Goal: Task Accomplishment & Management: Manage account settings

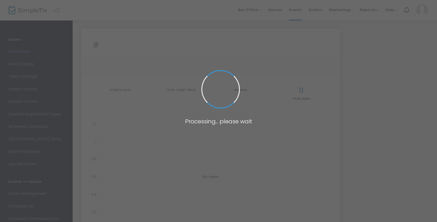
type input "[URL][DOMAIN_NAME]"
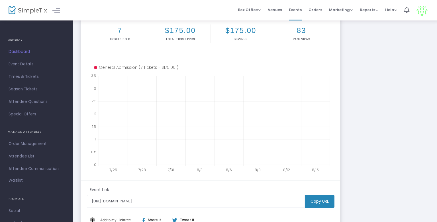
scroll to position [92, 0]
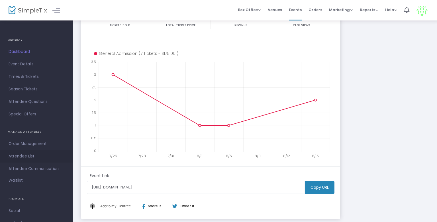
click at [22, 158] on span "Attendee List" at bounding box center [37, 156] width 56 height 7
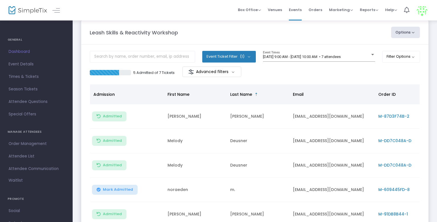
scroll to position [73, 0]
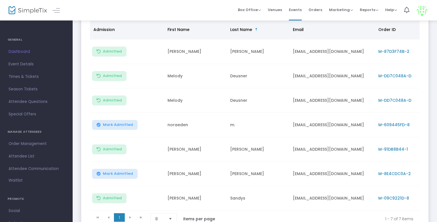
click at [120, 127] on span "Mark Admitted" at bounding box center [118, 125] width 30 height 5
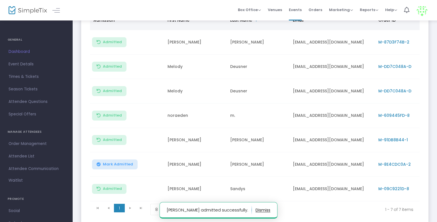
scroll to position [86, 0]
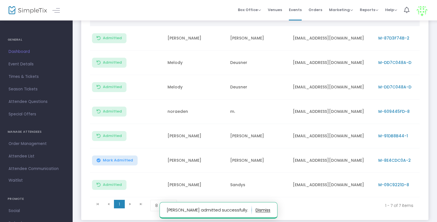
click at [124, 161] on span "Mark Admitted" at bounding box center [118, 160] width 30 height 5
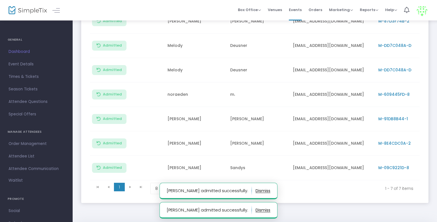
scroll to position [121, 0]
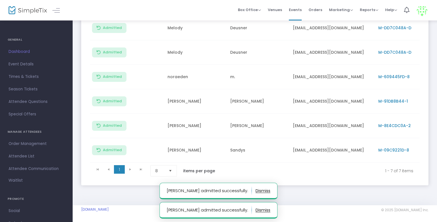
click at [171, 172] on span "Select" at bounding box center [170, 171] width 9 height 9
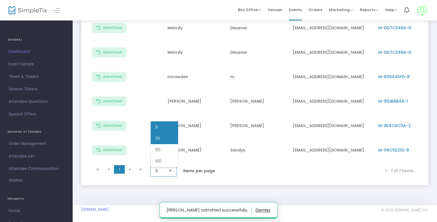
click at [165, 141] on li "25" at bounding box center [164, 138] width 27 height 11
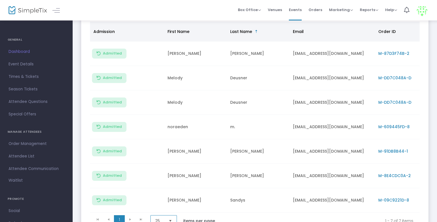
scroll to position [72, 0]
